Goal: Book appointment/travel/reservation

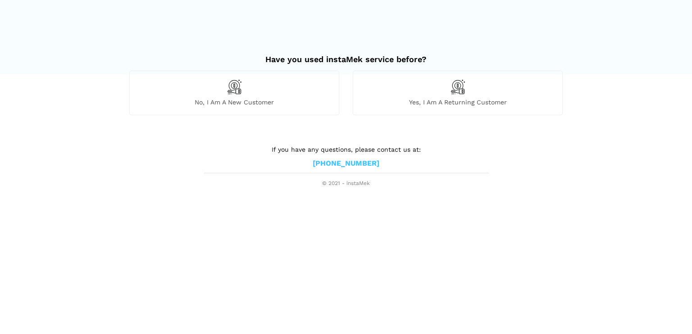
click at [466, 101] on span "Yes, I am a returning customer" at bounding box center [457, 102] width 209 height 8
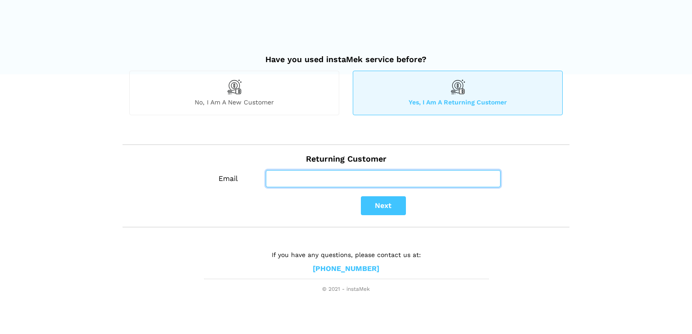
click at [392, 174] on input "Email" at bounding box center [383, 178] width 235 height 17
type input "[EMAIL_ADDRESS][DOMAIN_NAME]"
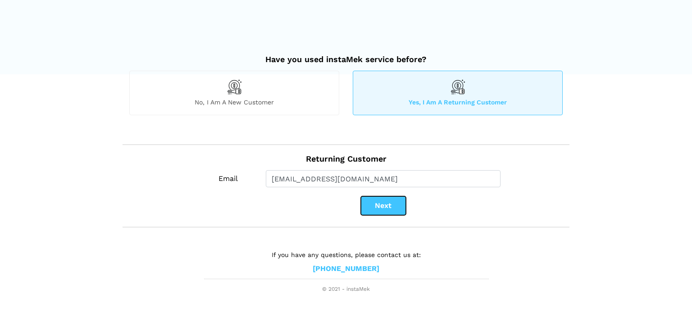
click at [383, 209] on button "Next" at bounding box center [383, 206] width 45 height 19
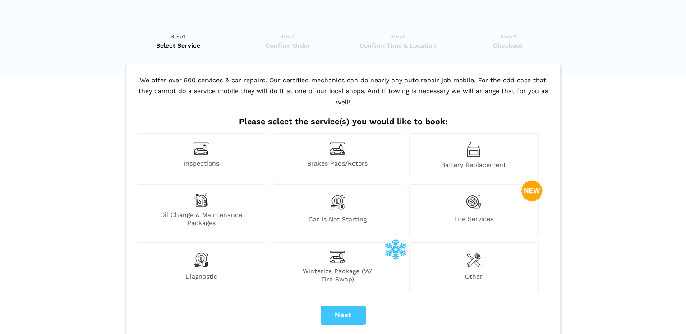
click at [229, 137] on div "Inspections" at bounding box center [201, 155] width 129 height 44
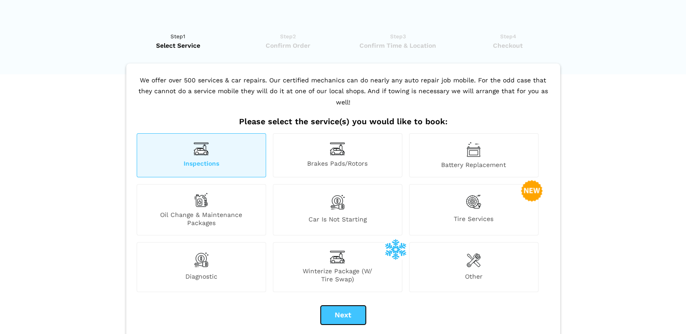
click at [335, 306] on button "Next" at bounding box center [342, 315] width 45 height 19
checkbox input "true"
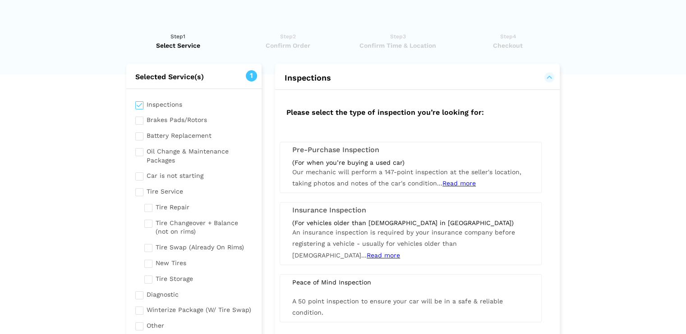
click at [409, 157] on div "Pre-Purchase Inspection (For when you’re buying a used car) Our mechanic will p…" at bounding box center [410, 167] width 262 height 51
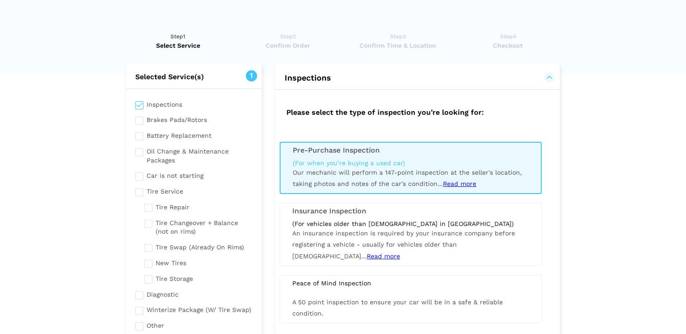
scroll to position [180, 0]
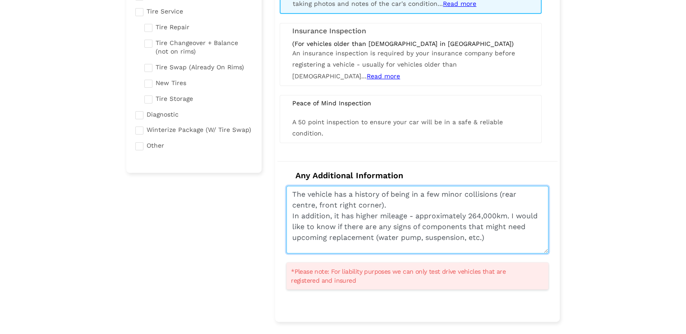
click at [495, 237] on textarea "The vehicle has a history of being in a few minor collisions (rear centre, fron…" at bounding box center [417, 220] width 262 height 68
click at [429, 202] on textarea "The vehicle has a history of being in a few minor collisions (rear centre, fron…" at bounding box center [417, 220] width 262 height 68
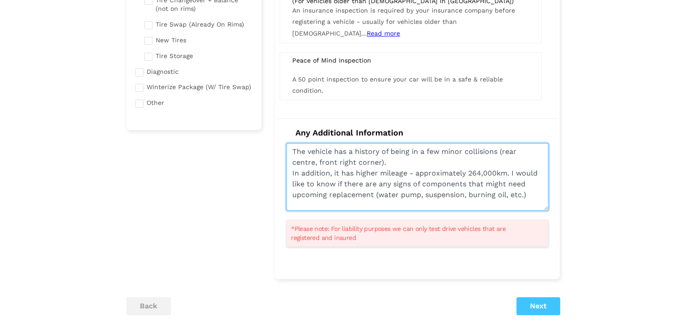
scroll to position [225, 0]
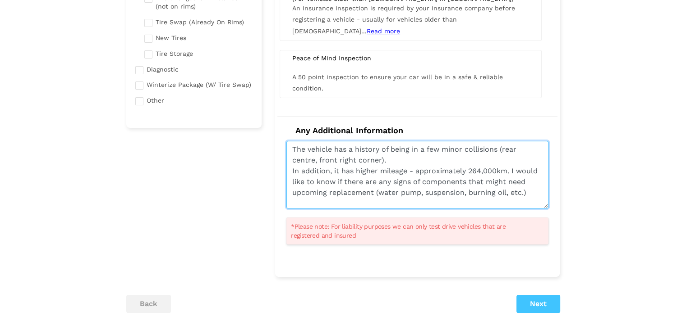
type textarea "The vehicle has a history of being in a few minor collisions (rear centre, fron…"
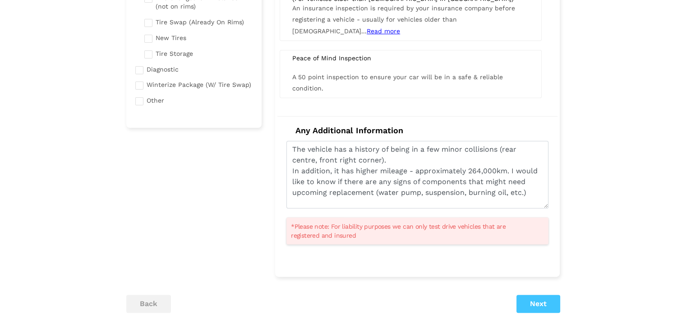
click at [546, 312] on div "Selected Service(s) 1 Inspections Brakes Pads/Rotors Tire Service" at bounding box center [342, 87] width 447 height 498
click at [546, 305] on button "Next" at bounding box center [538, 304] width 44 height 18
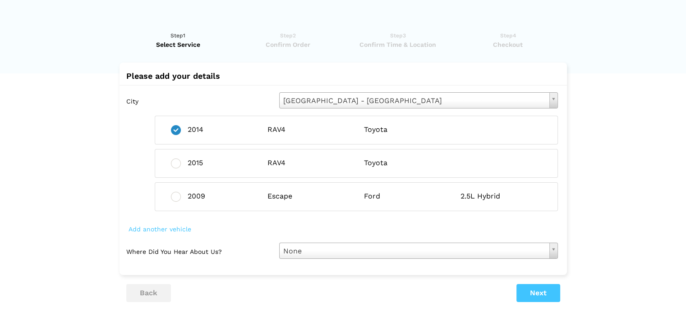
scroll to position [0, 0]
click at [532, 296] on button "Next" at bounding box center [538, 294] width 44 height 18
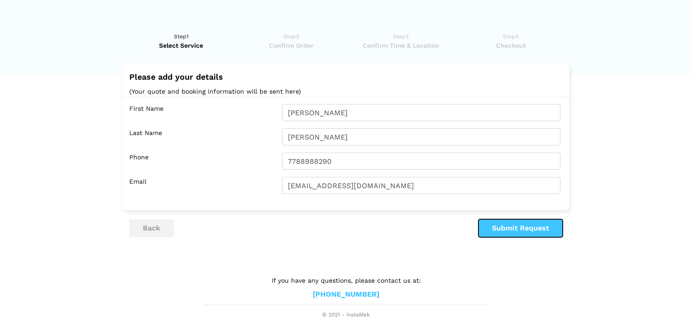
click at [530, 232] on button "Submit Request" at bounding box center [521, 228] width 84 height 18
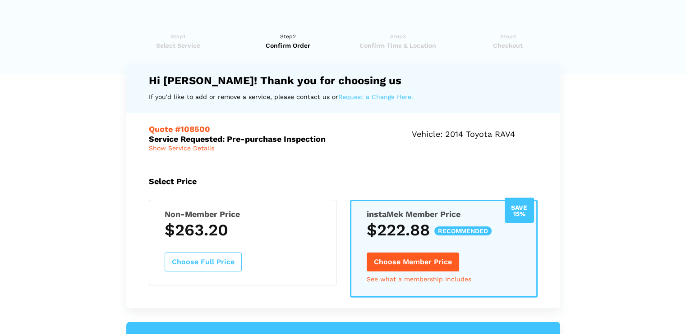
click at [217, 226] on h3 "$263.20" at bounding box center [243, 230] width 156 height 19
